Goal: Information Seeking & Learning: Learn about a topic

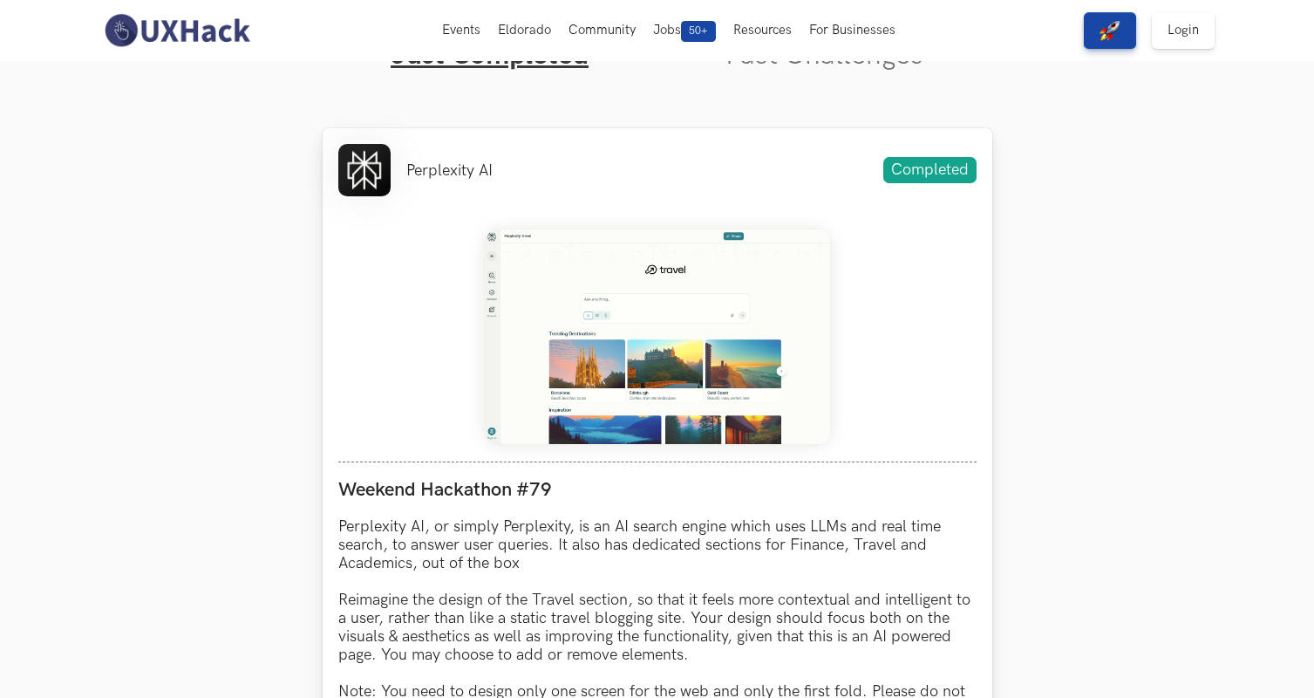
scroll to position [842, 0]
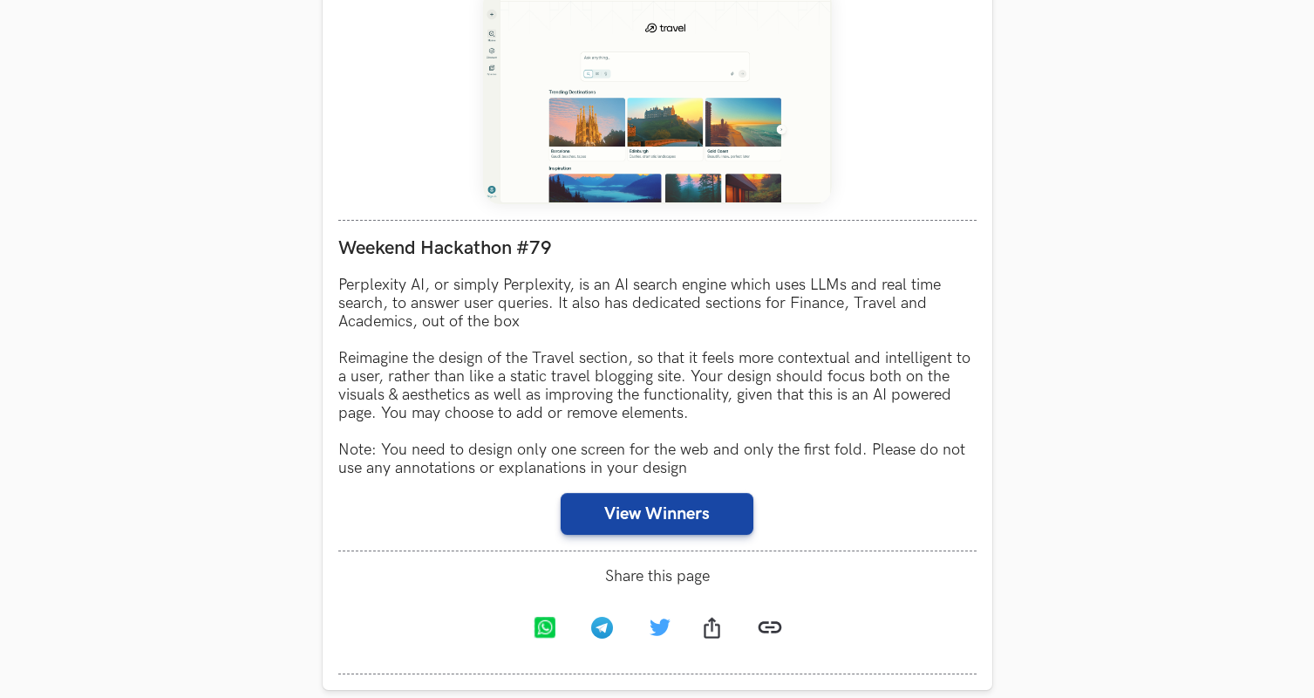
click at [657, 515] on button "View Winners" at bounding box center [657, 514] width 193 height 42
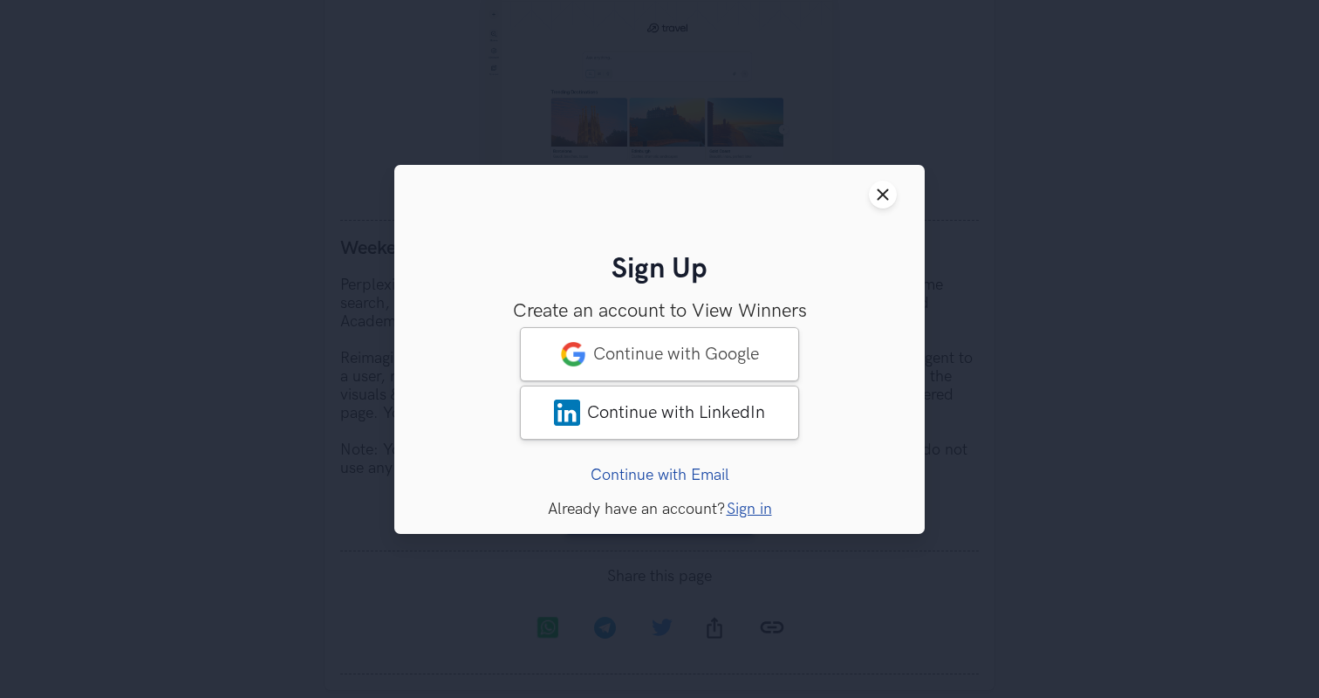
click at [891, 208] on header "Close modal window" at bounding box center [659, 194] width 530 height 59
click at [888, 195] on icon "Close modal window" at bounding box center [883, 195] width 14 height 14
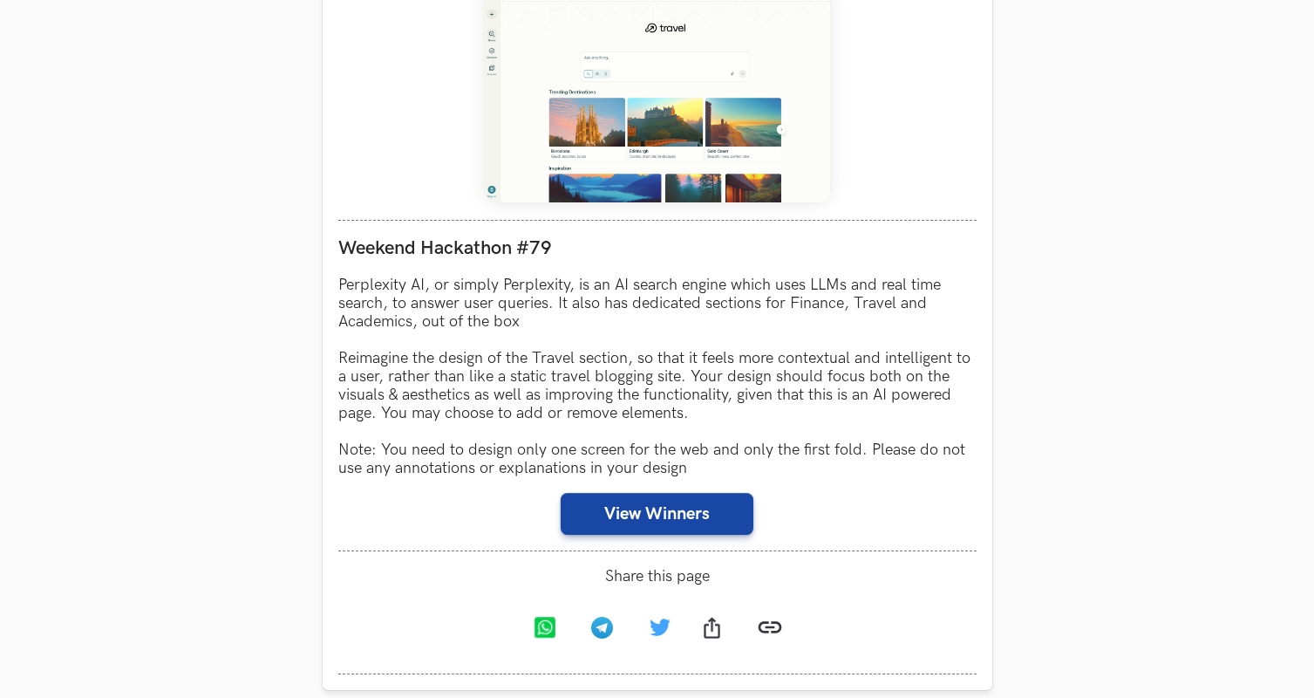
scroll to position [0, 0]
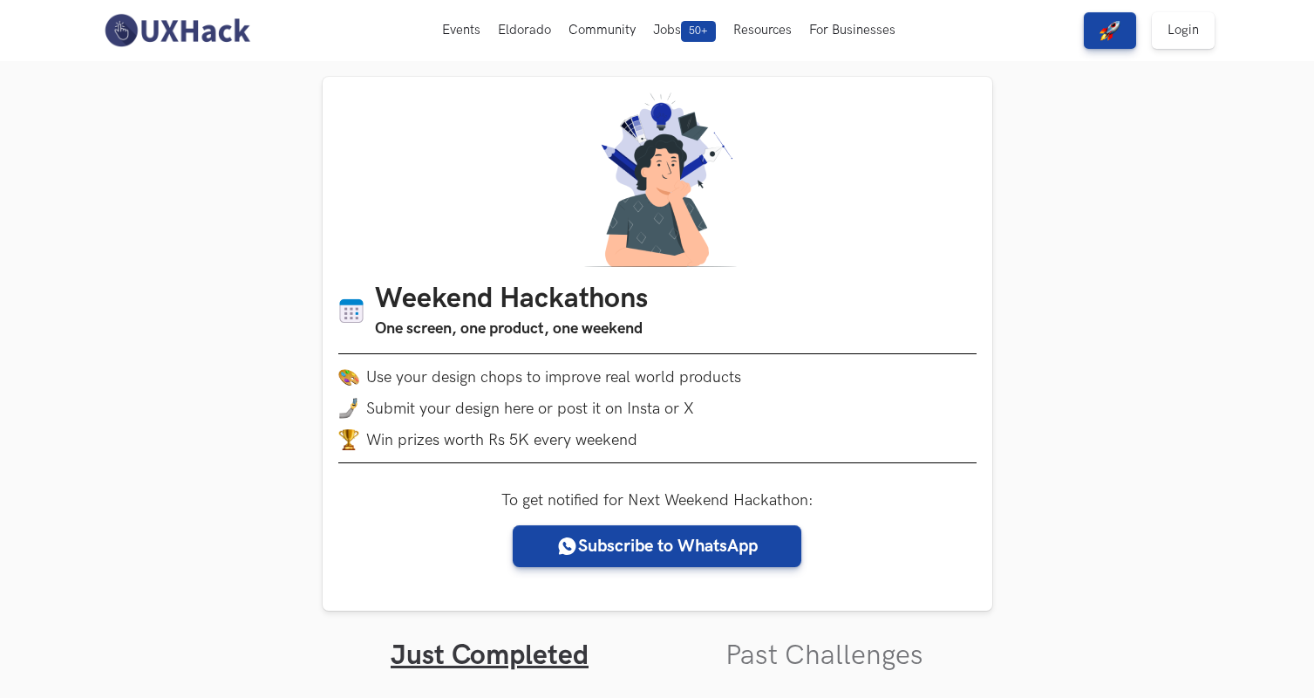
click at [155, 35] on img at bounding box center [176, 30] width 155 height 37
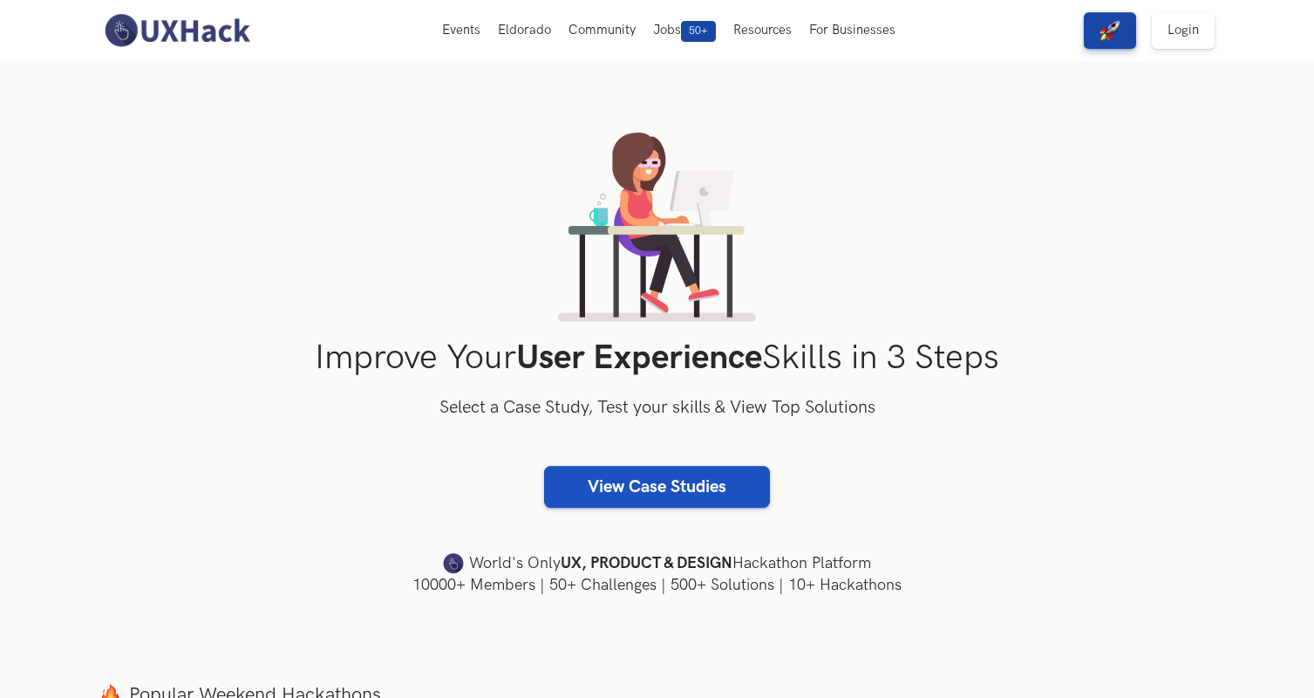
click at [640, 484] on link "View Case Studies" at bounding box center [657, 487] width 226 height 42
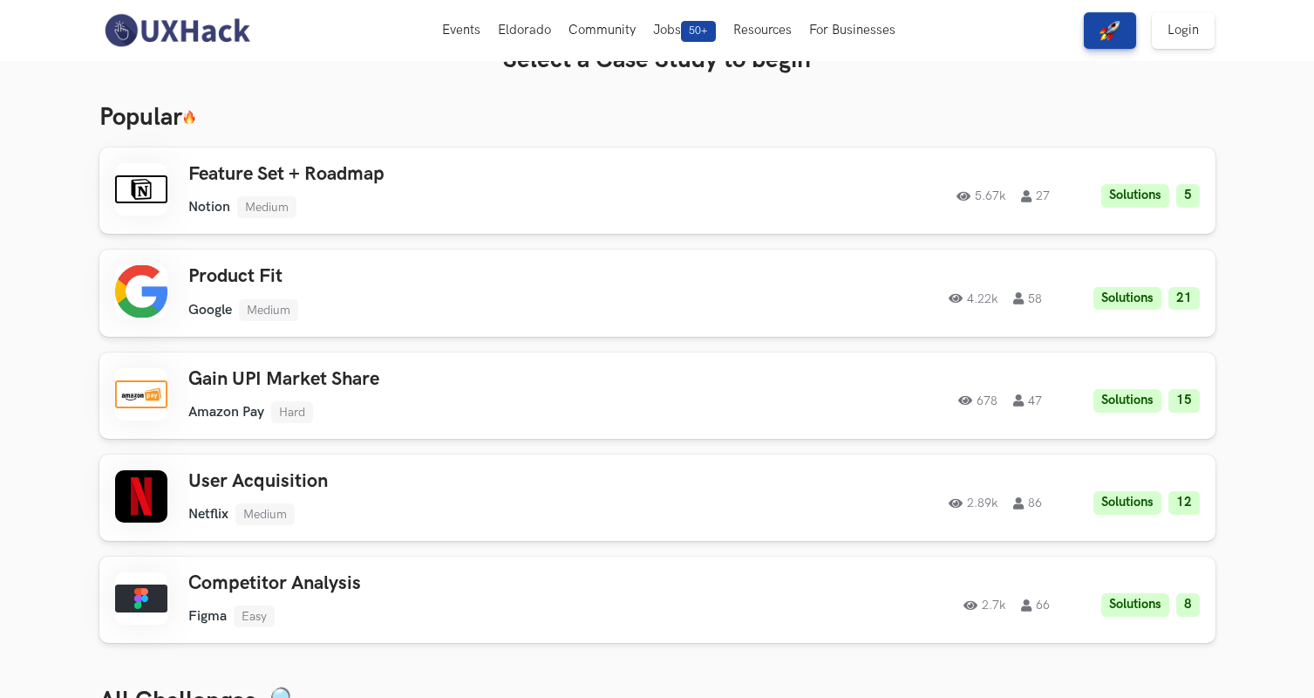
scroll to position [98, 0]
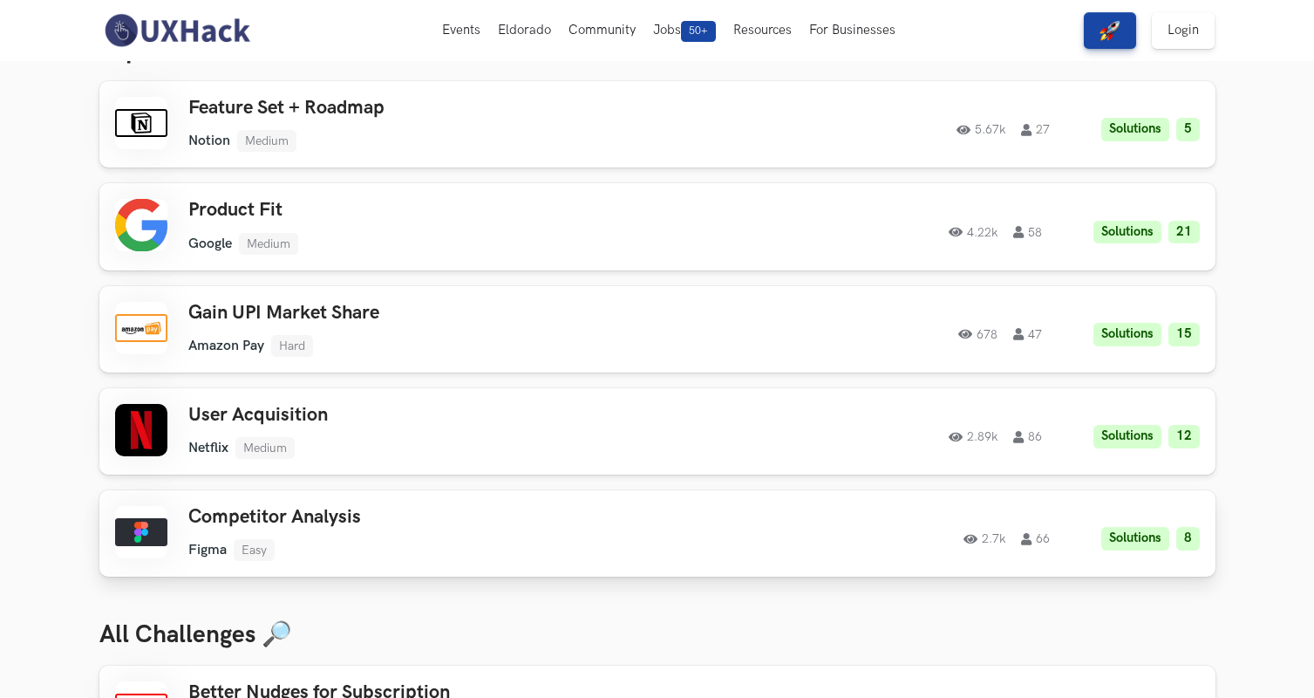
click at [512, 522] on h3 "Competitor Analysis" at bounding box center [435, 517] width 495 height 23
